Goal: Communication & Community: Answer question/provide support

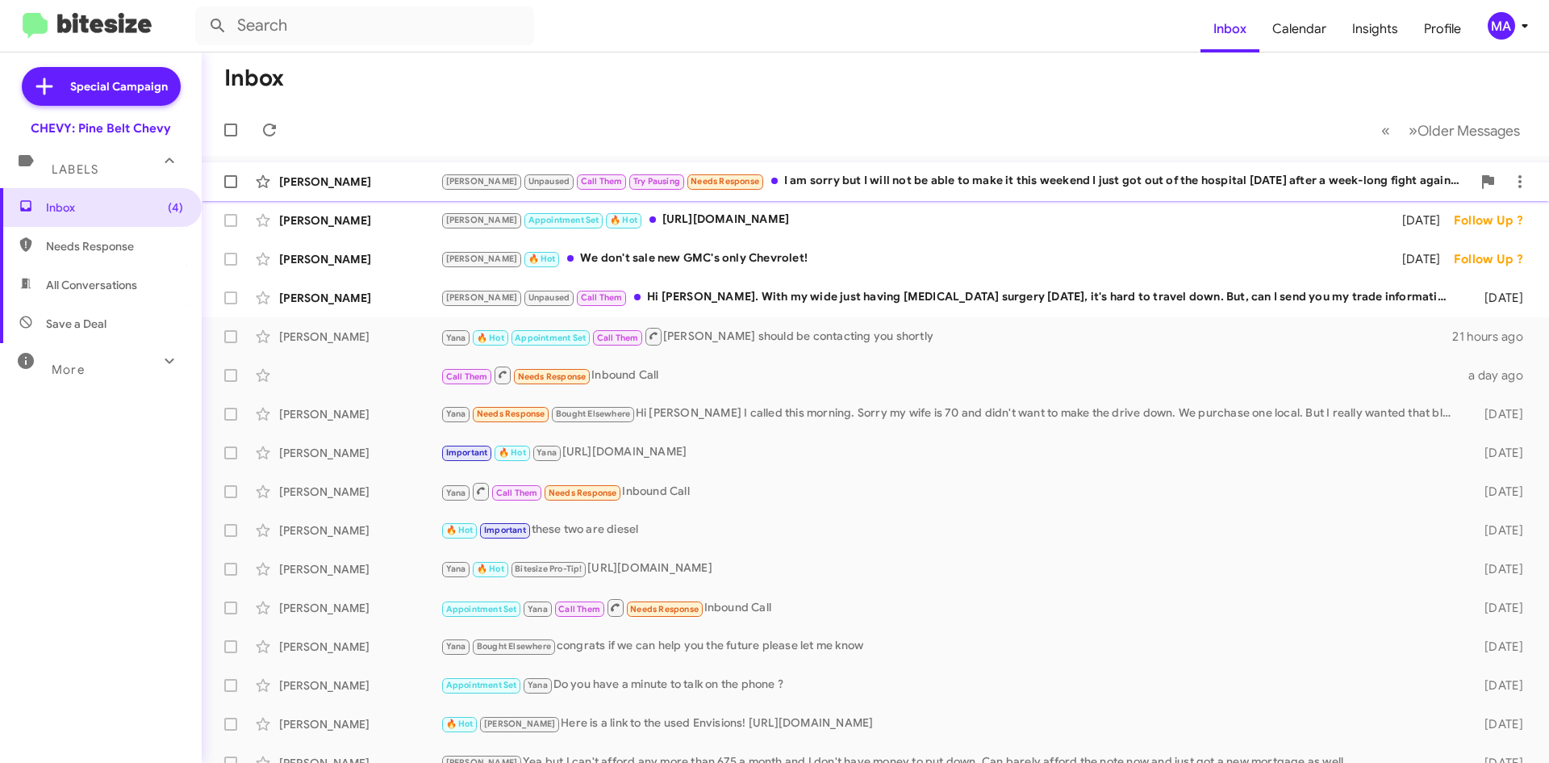
click at [818, 185] on div "[PERSON_NAME] Unpaused Call Them Try Pausing Needs Response I am sorry but I wi…" at bounding box center [956, 181] width 1031 height 19
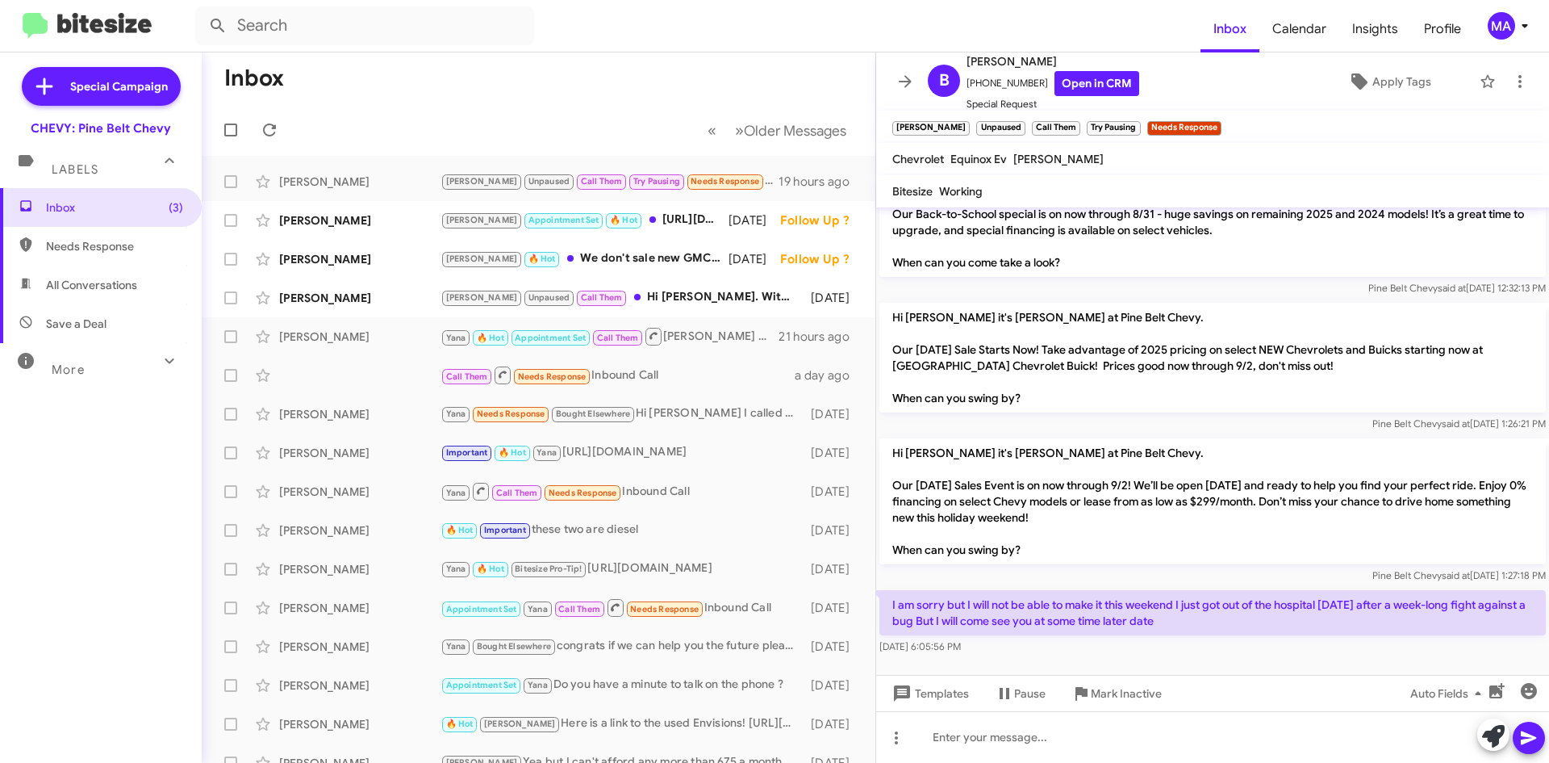
scroll to position [474, 0]
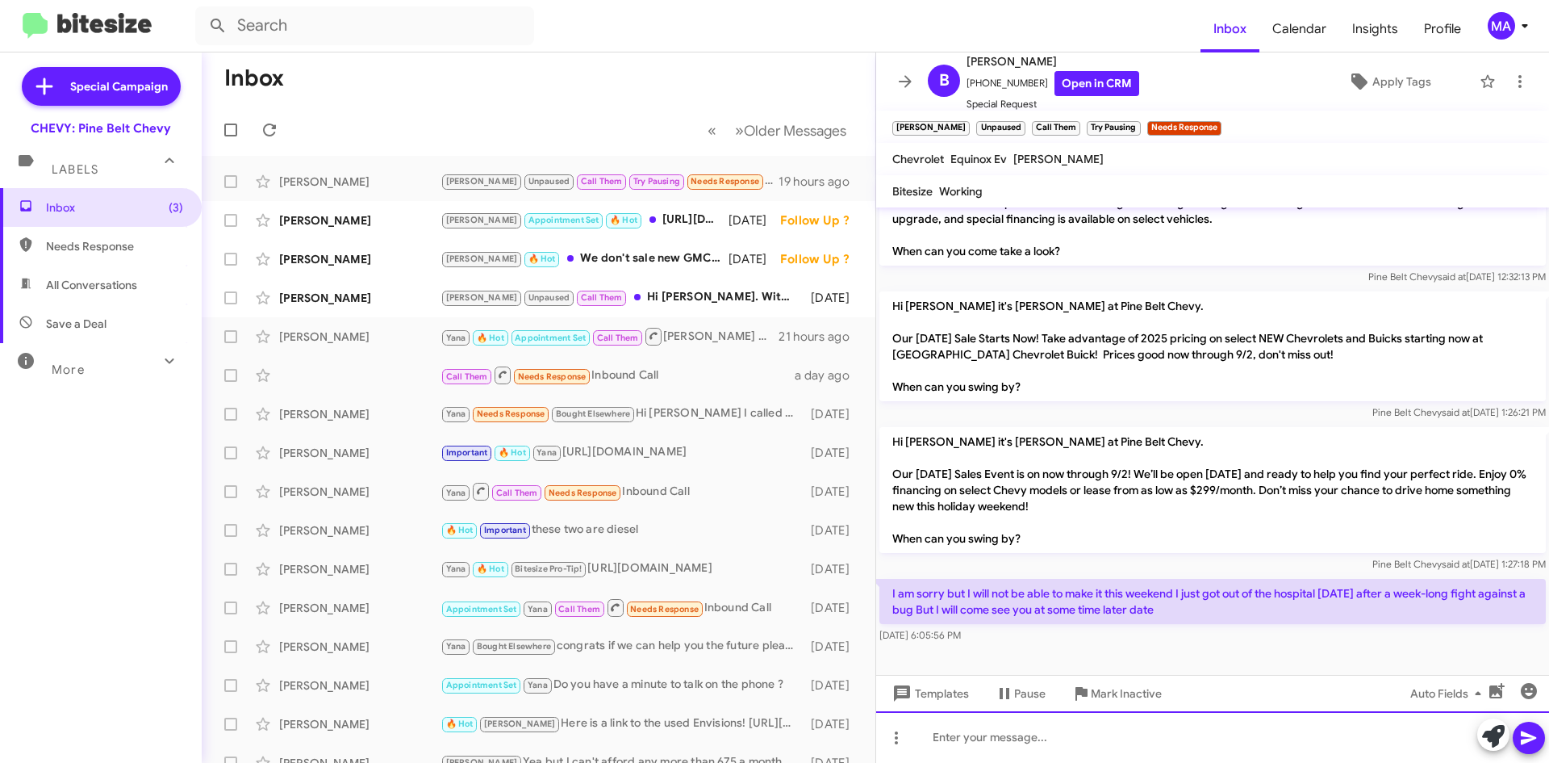
click at [995, 746] on div at bounding box center [1212, 737] width 673 height 52
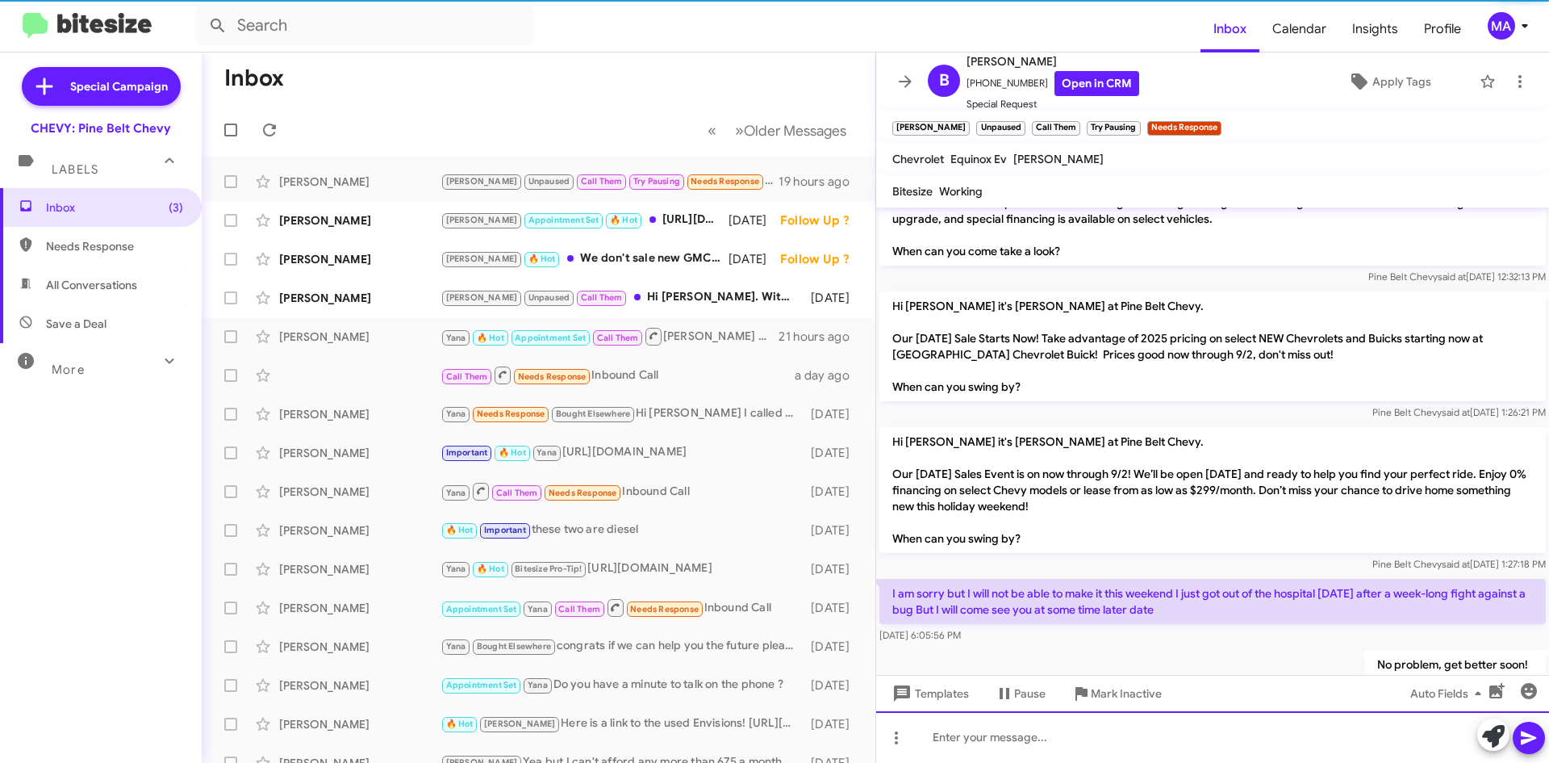
scroll to position [0, 0]
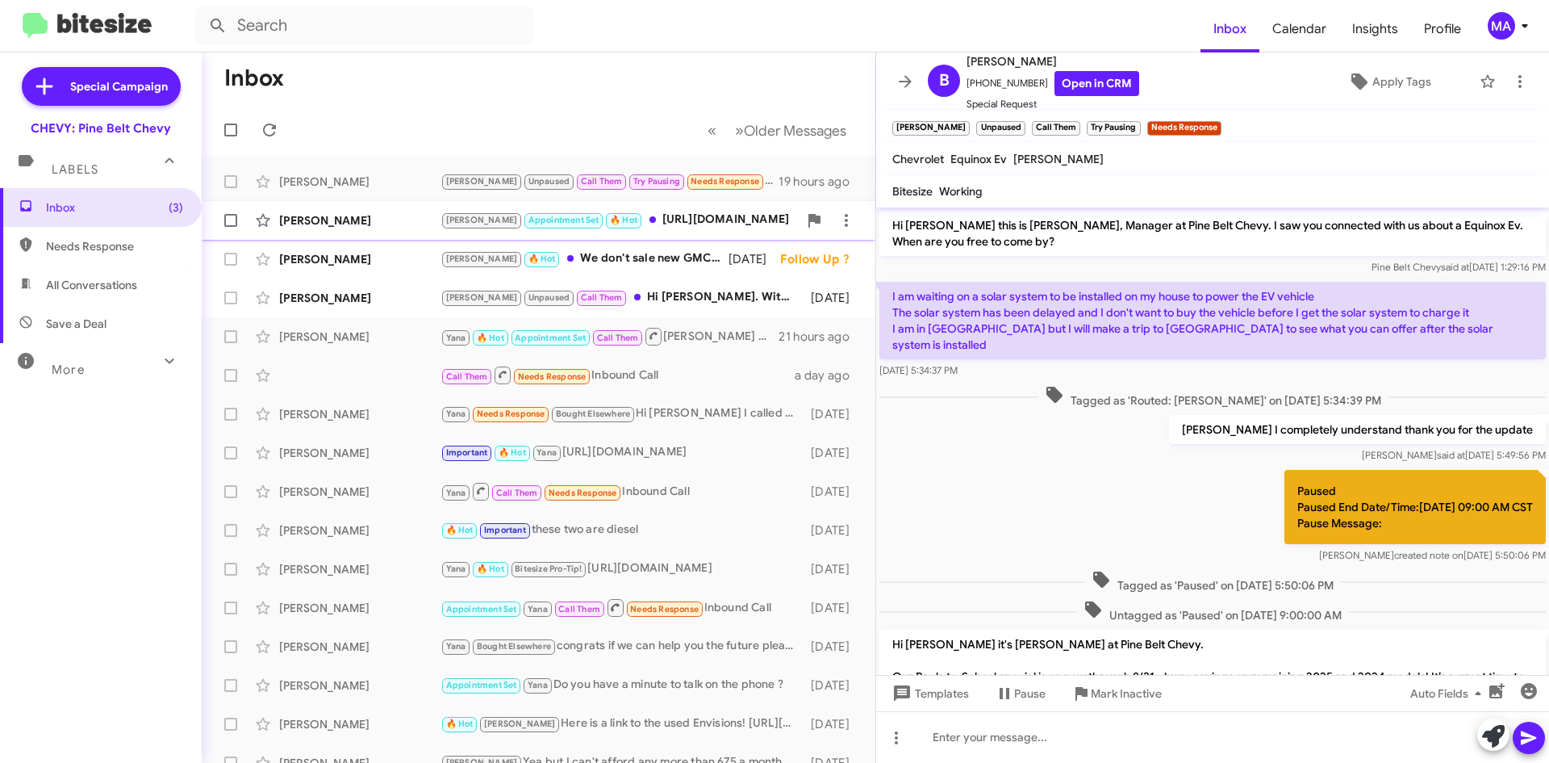
click at [662, 224] on div "[PERSON_NAME] Appointment Set 🔥 Hot [URL][DOMAIN_NAME]" at bounding box center [620, 220] width 358 height 19
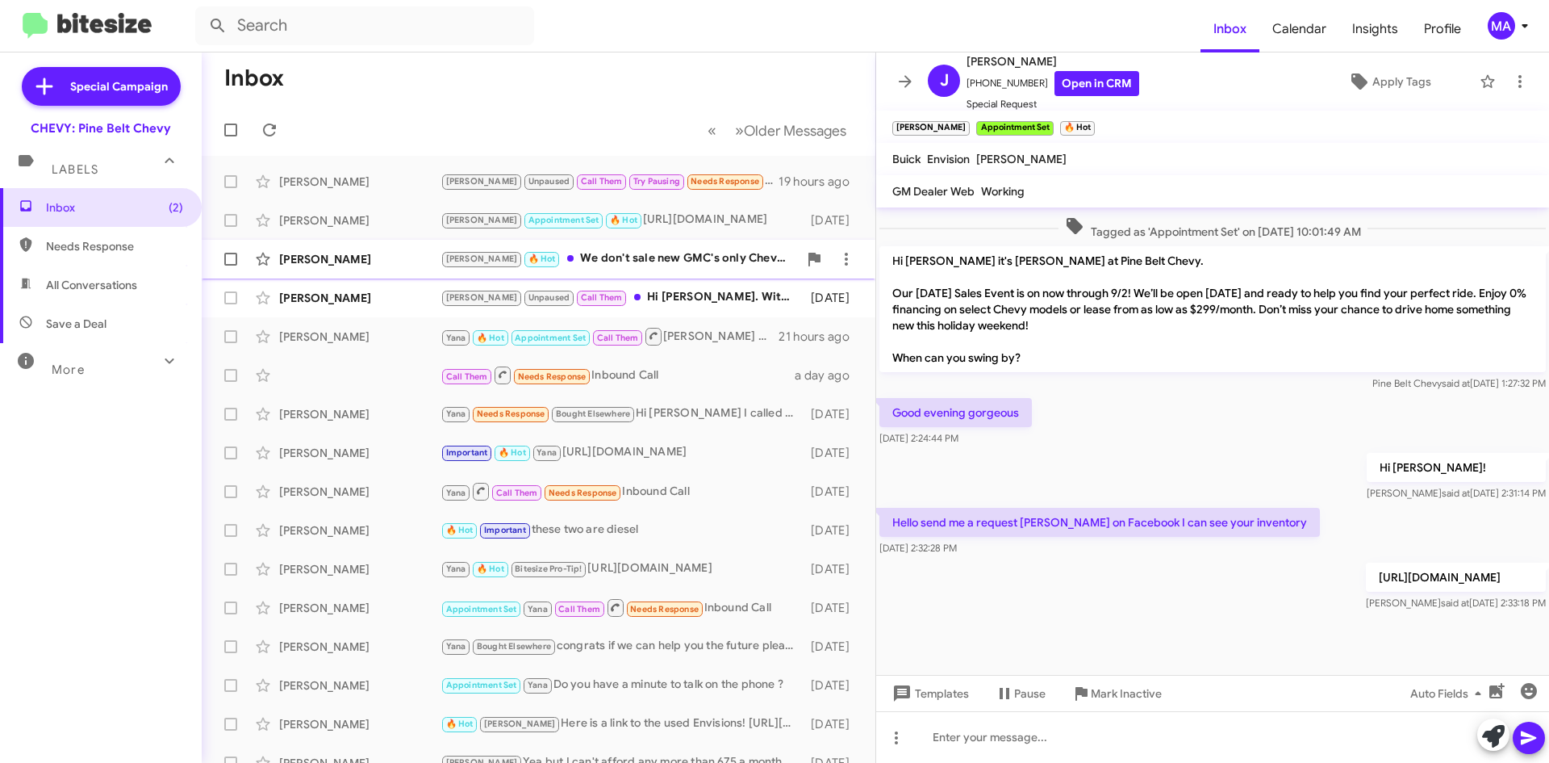
click at [629, 259] on div "[PERSON_NAME] 🔥 Hot We don't sale new GMC's only Chevrolet!" at bounding box center [620, 258] width 358 height 19
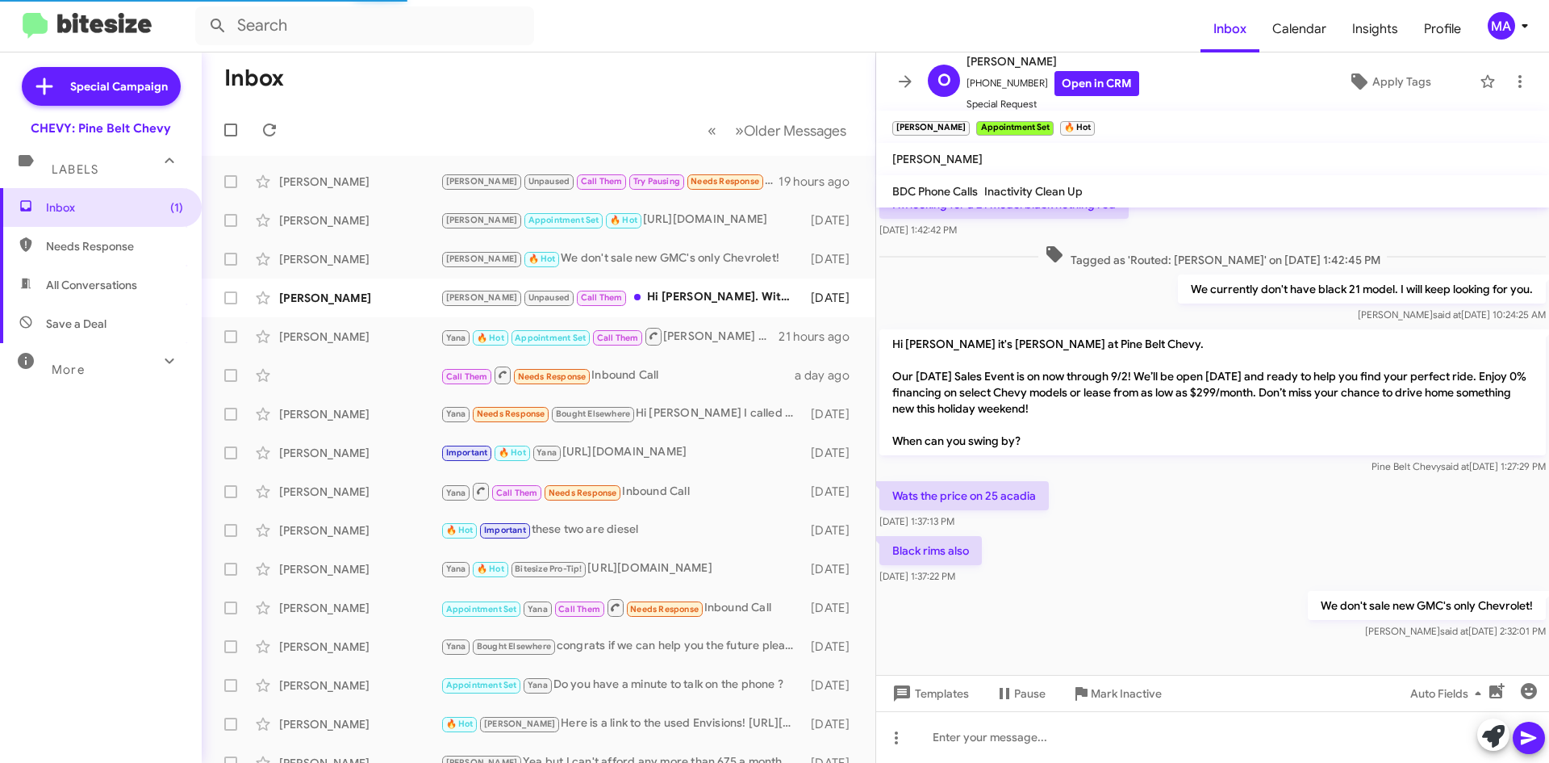
scroll to position [92, 0]
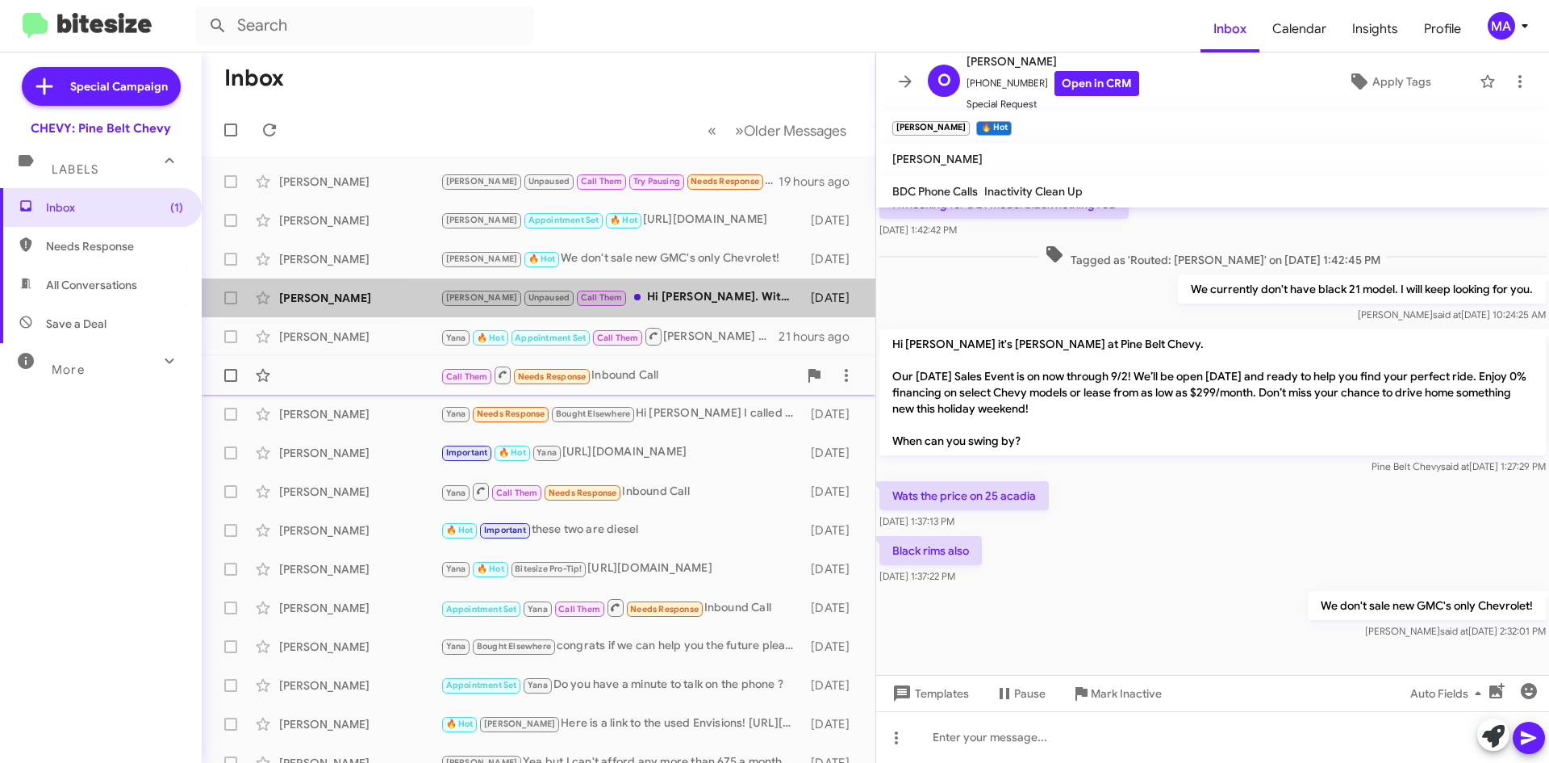
drag, startPoint x: 684, startPoint y: 304, endPoint x: 737, endPoint y: 366, distance: 81.2
click at [683, 304] on div "[PERSON_NAME] Unpaused Call Them Hi [PERSON_NAME]. With my wide just having [ME…" at bounding box center [622, 297] width 362 height 19
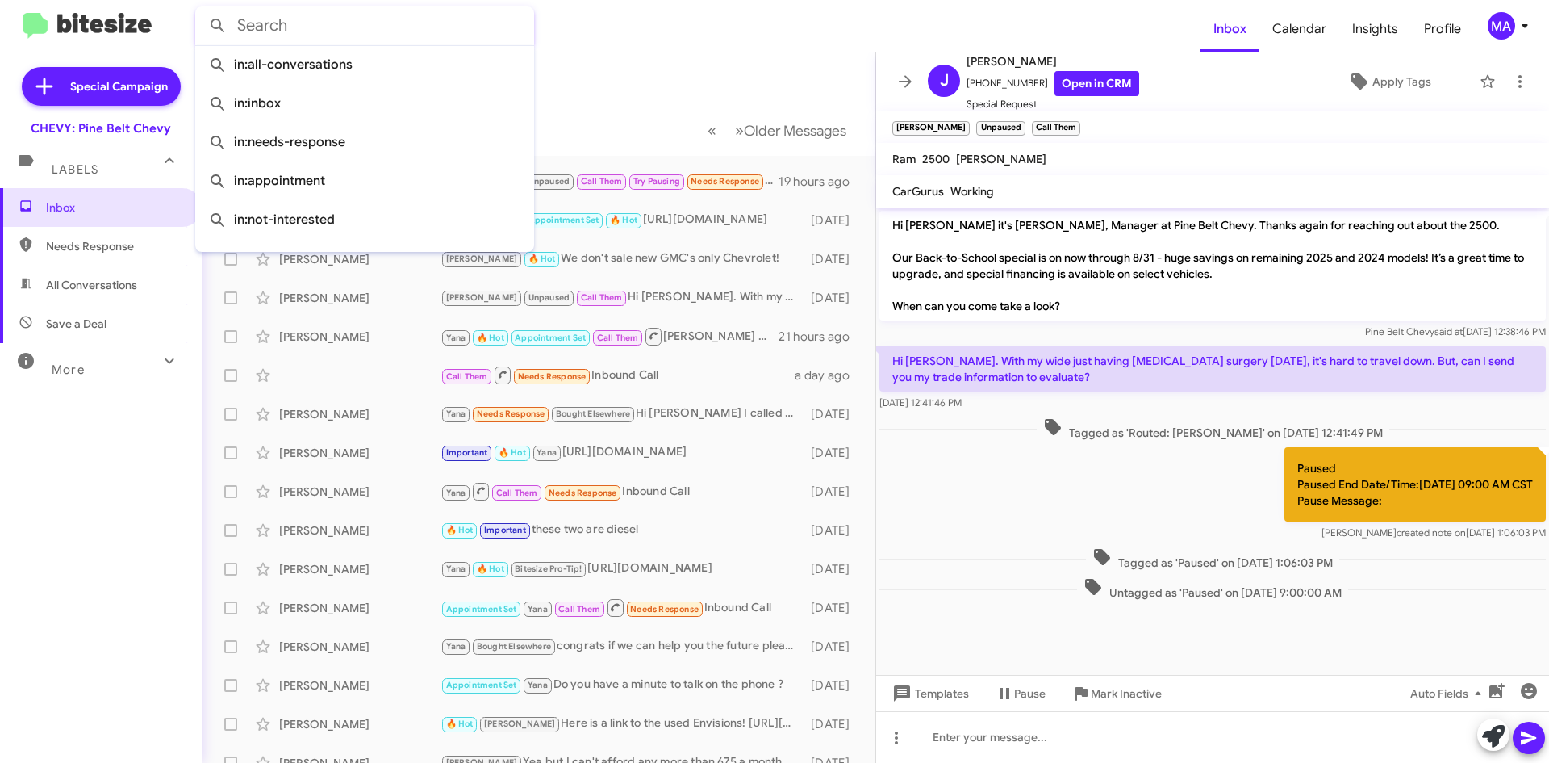
click at [343, 31] on input "text" at bounding box center [364, 25] width 339 height 39
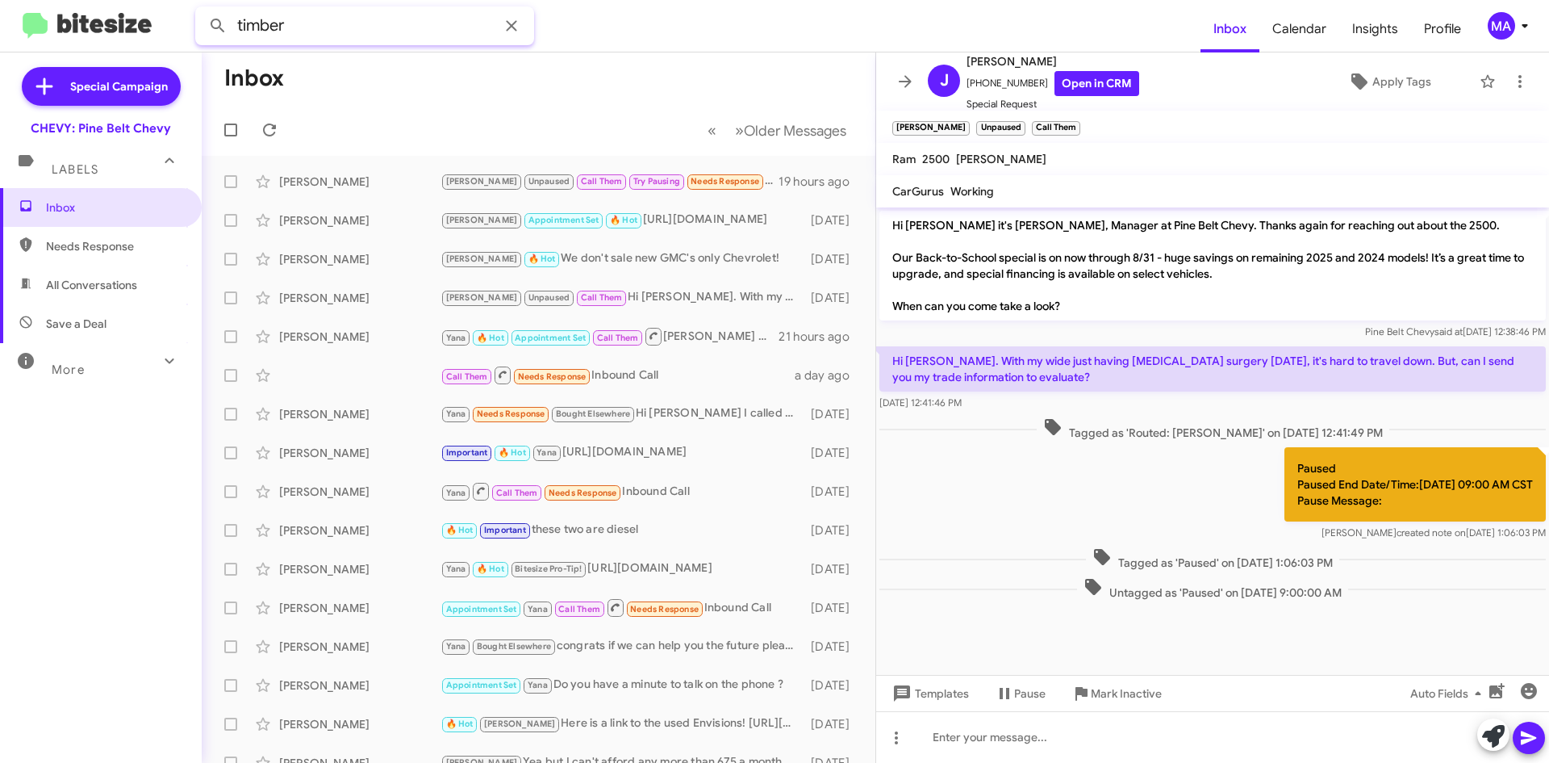
type input "timber"
click at [202, 10] on button at bounding box center [218, 26] width 32 height 32
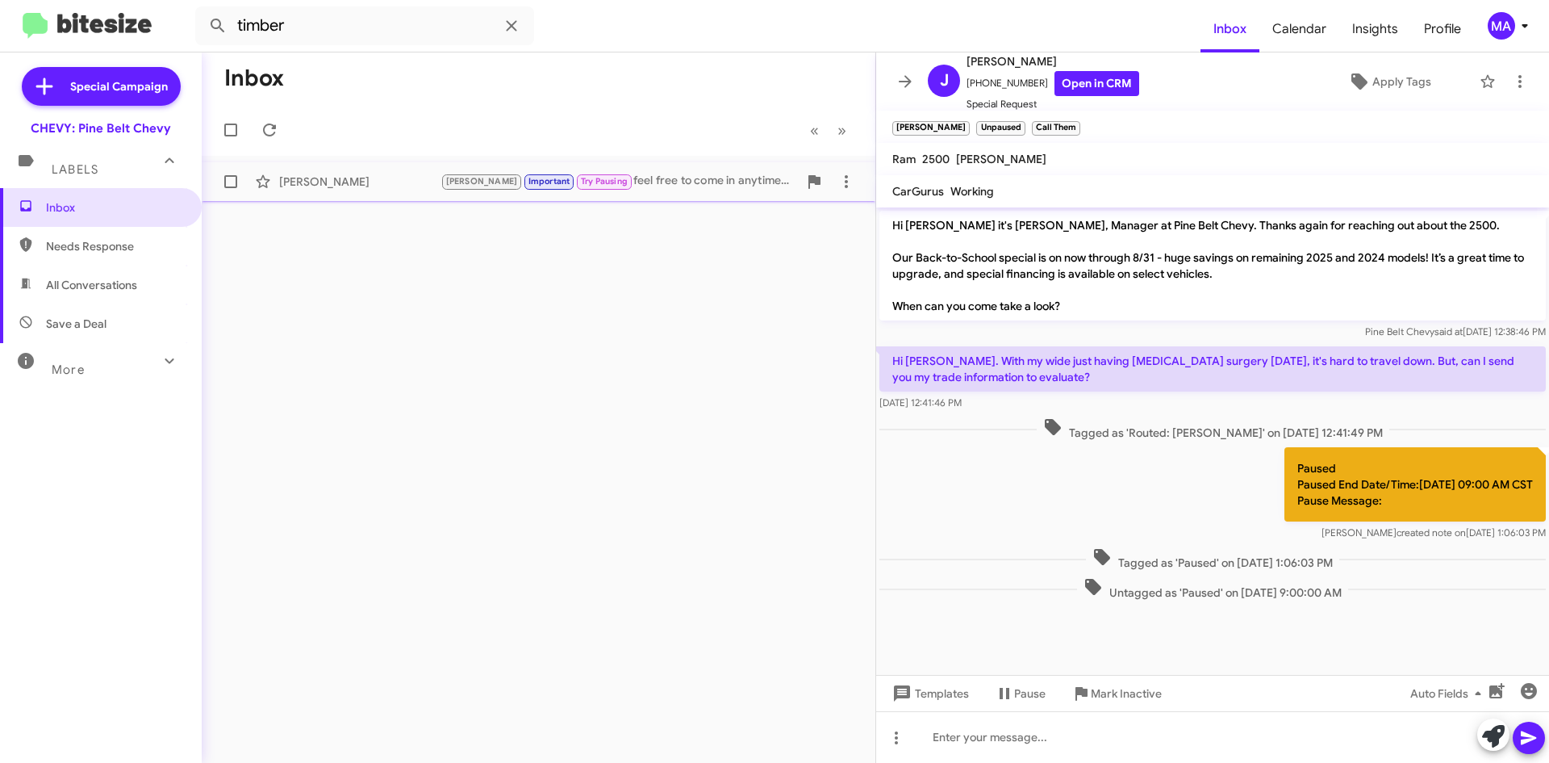
click at [709, 182] on div "[PERSON_NAME] Important Try Pausing feel free to come in anytime that works for…" at bounding box center [620, 181] width 358 height 19
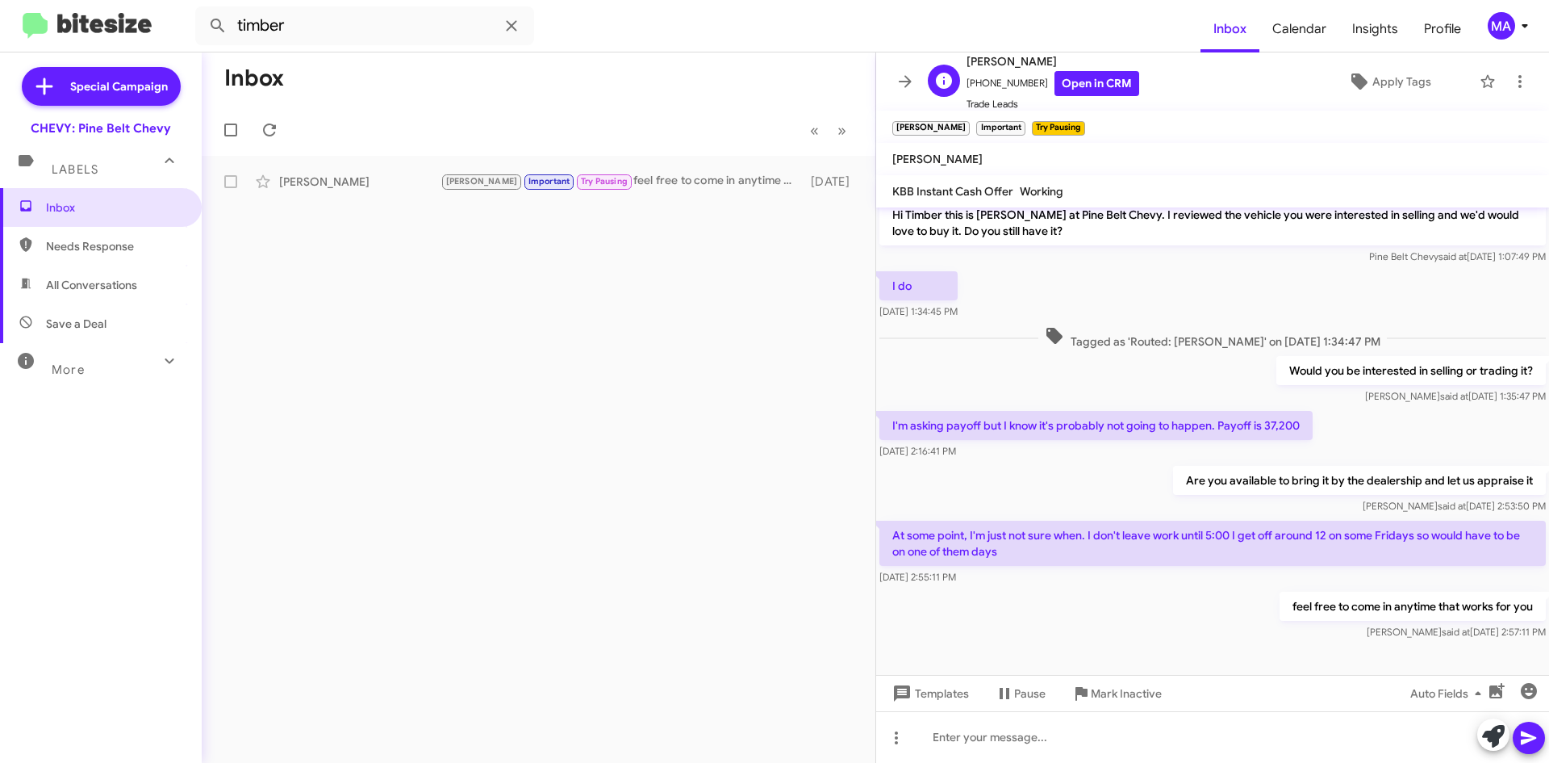
scroll to position [424, 0]
